Goal: Information Seeking & Learning: Learn about a topic

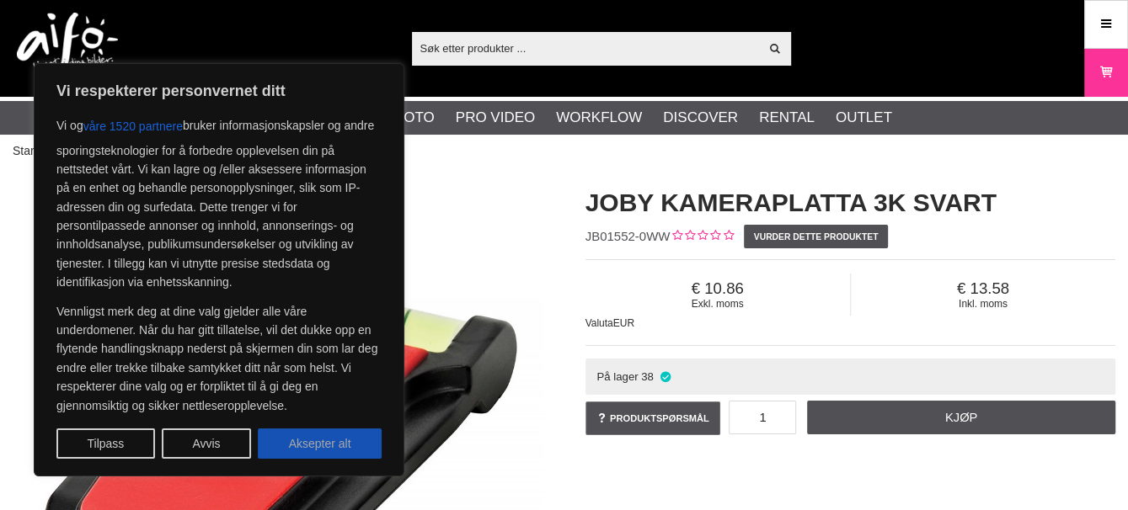
click at [320, 439] on button "Aksepter alt" at bounding box center [320, 444] width 124 height 30
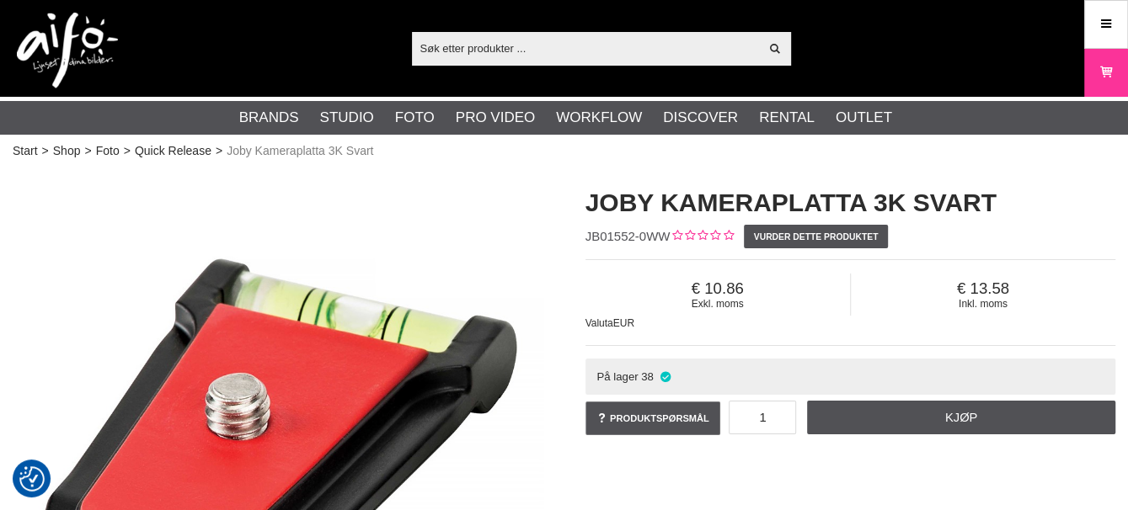
checkbox input "true"
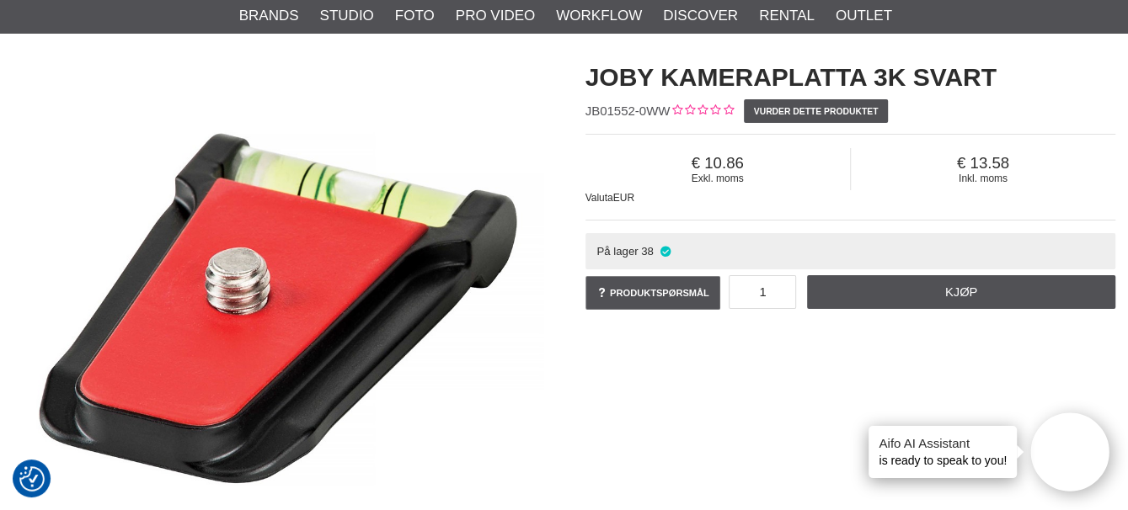
scroll to position [140, 0]
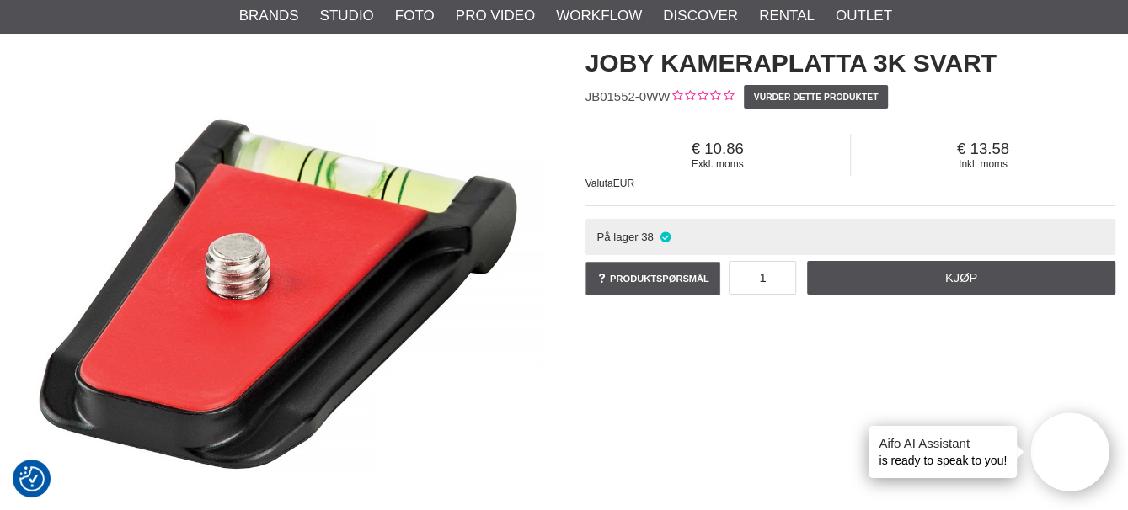
click at [275, 285] on img at bounding box center [278, 294] width 531 height 531
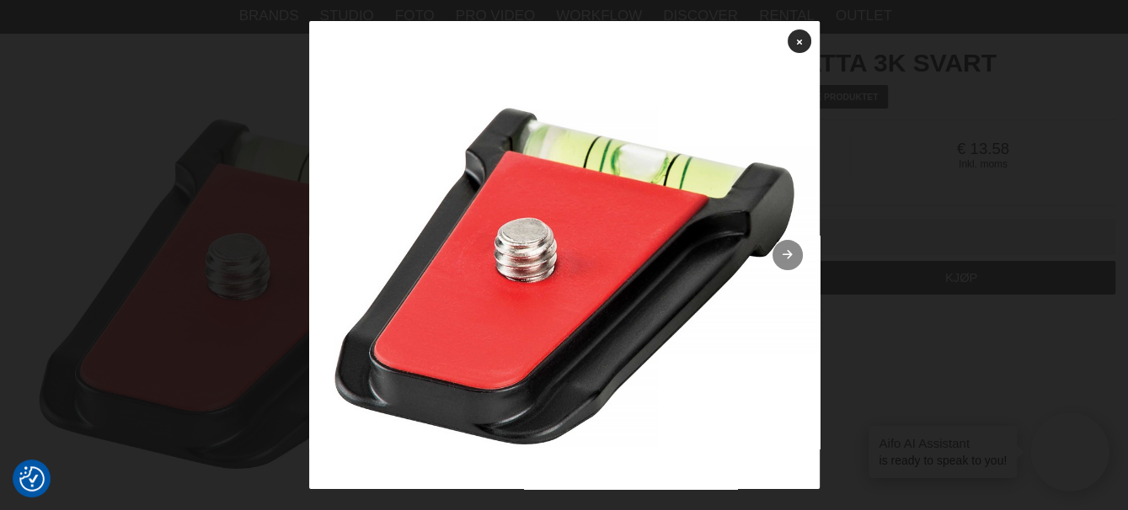
click at [780, 253] on icon at bounding box center [787, 255] width 14 height 11
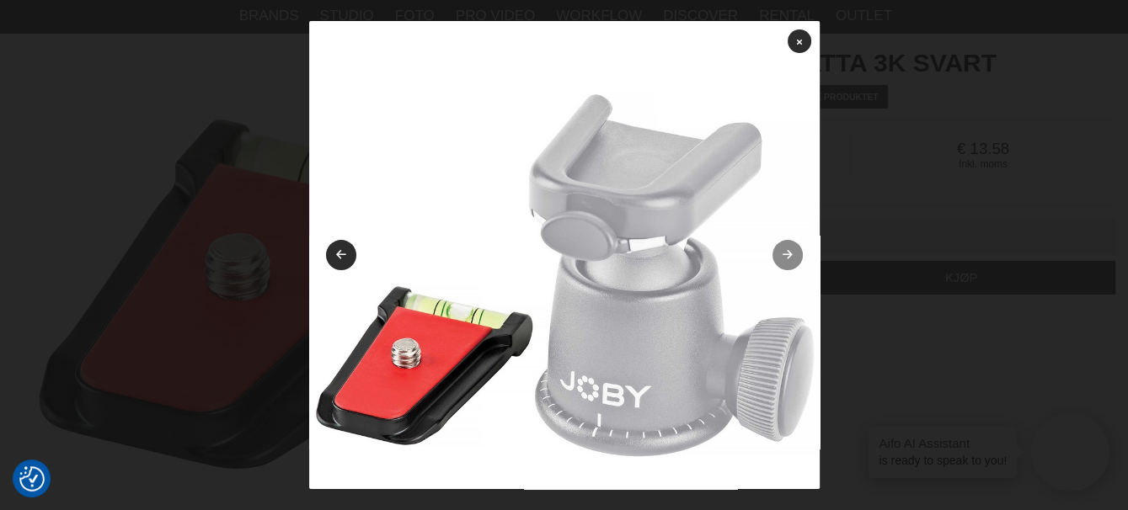
click at [780, 260] on icon at bounding box center [787, 255] width 14 height 11
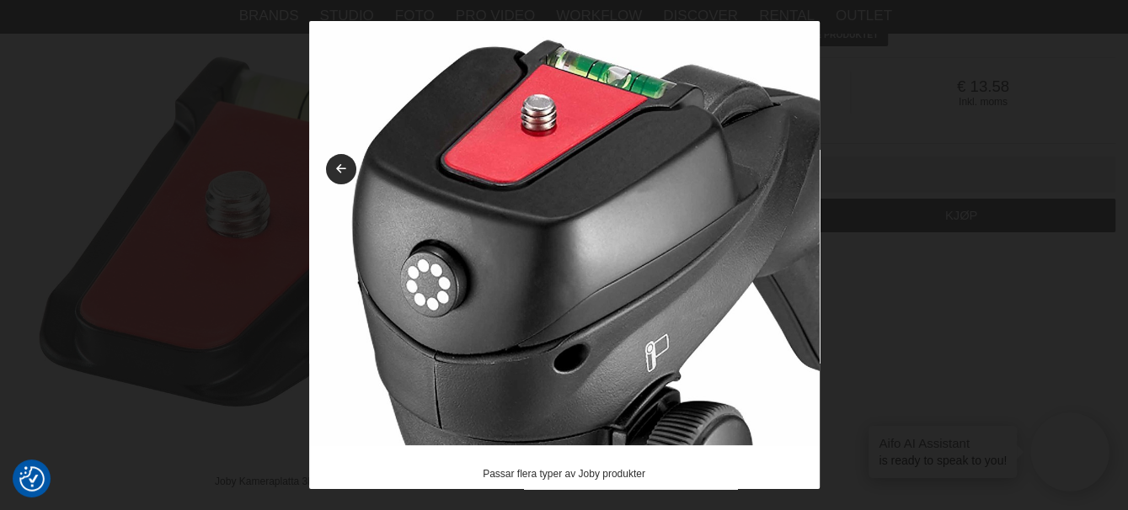
scroll to position [224, 0]
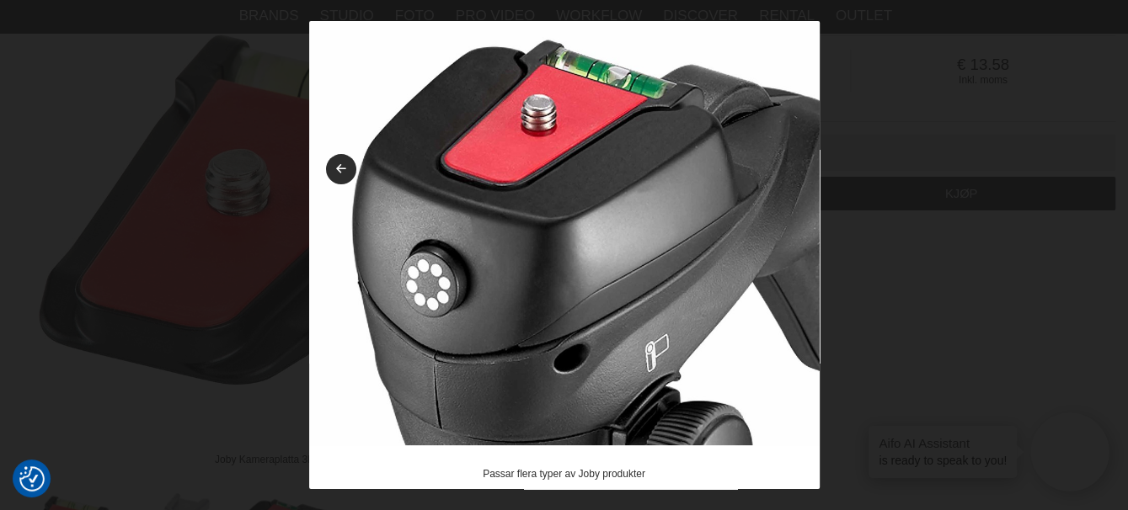
click at [629, 305] on img at bounding box center [564, 190] width 510 height 510
click at [338, 169] on icon at bounding box center [340, 169] width 14 height 11
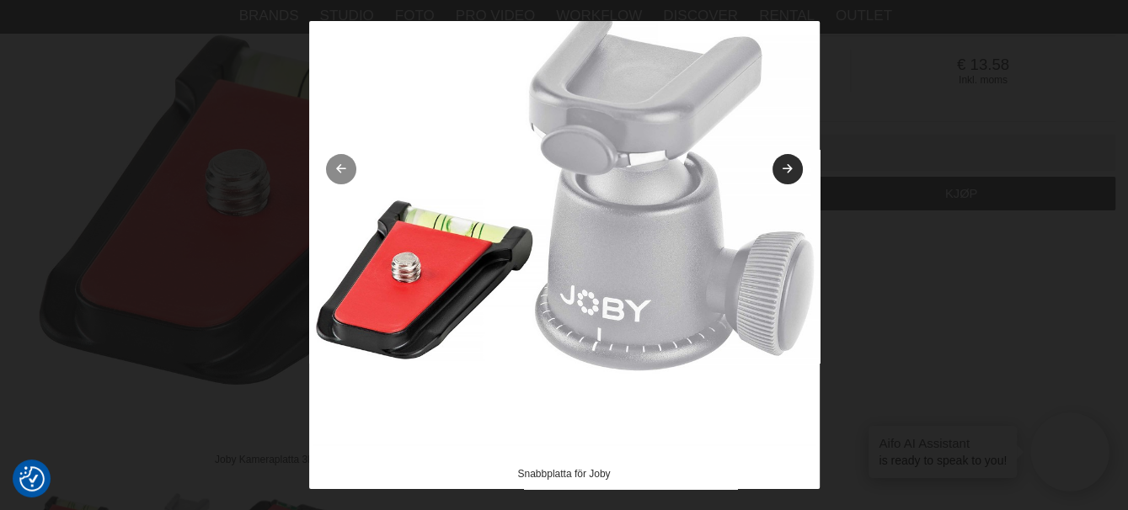
click at [338, 169] on icon at bounding box center [340, 169] width 14 height 11
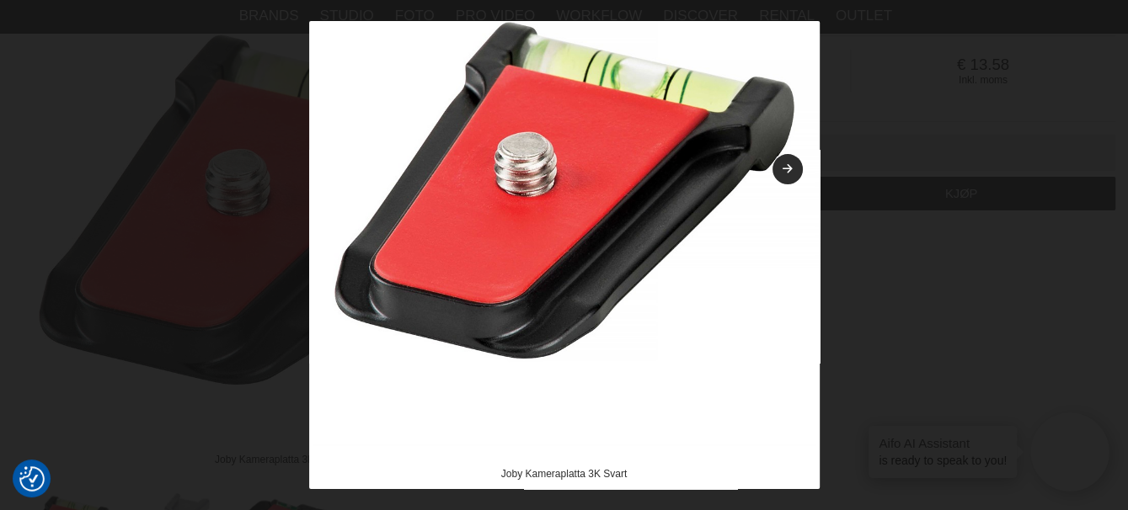
click at [338, 169] on img at bounding box center [564, 190] width 510 height 510
click at [880, 128] on div at bounding box center [564, 255] width 1128 height 510
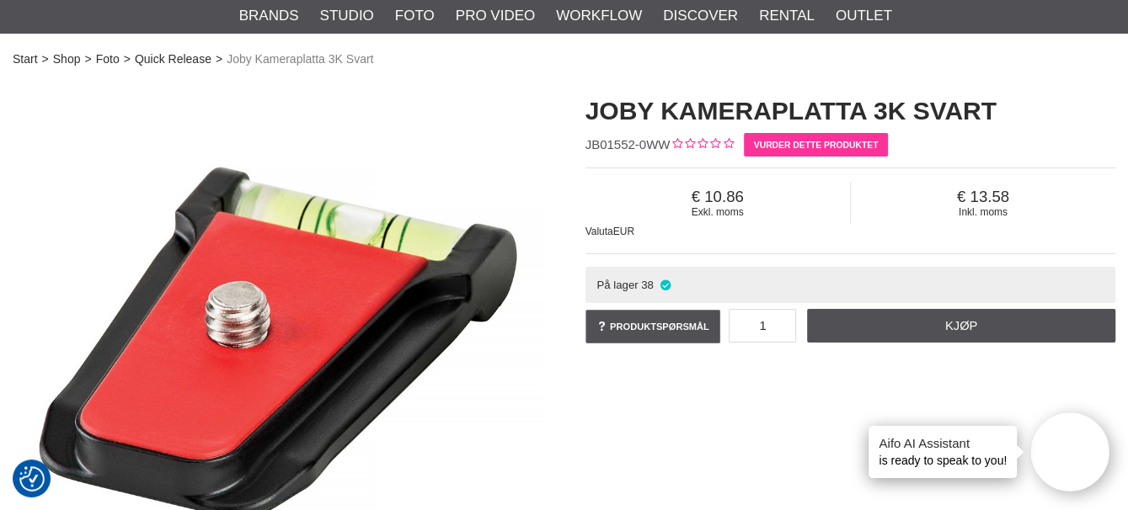
scroll to position [84, 0]
